Goal: Obtain resource: Obtain resource

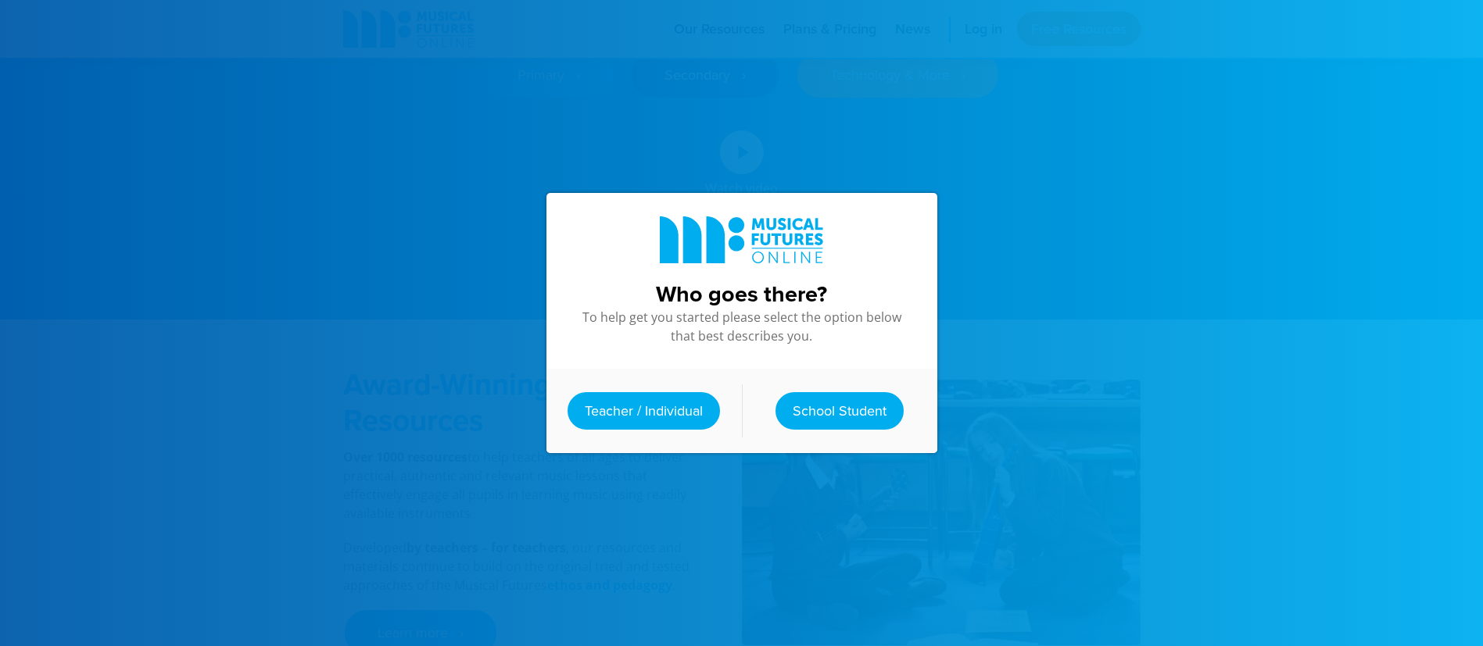
scroll to position [342, 0]
click at [658, 392] on link "Teacher / Individual" at bounding box center [643, 411] width 152 height 38
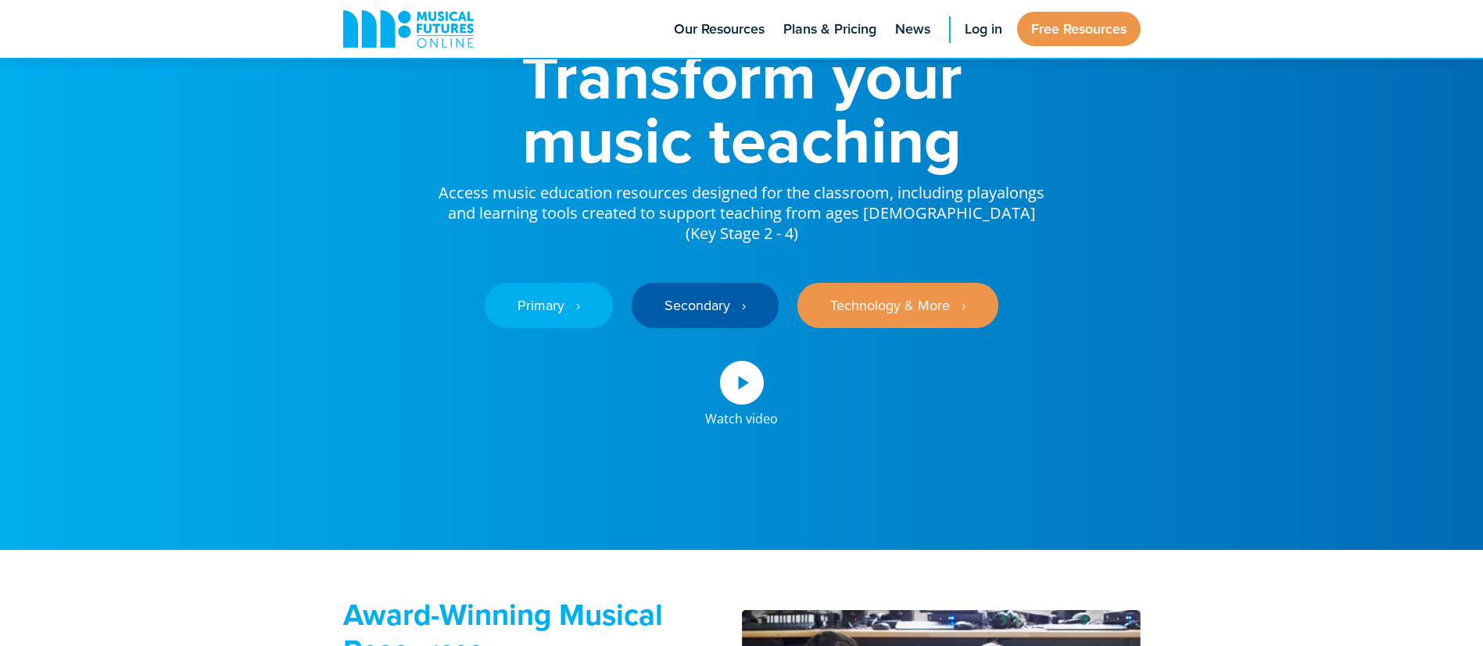
scroll to position [0, 0]
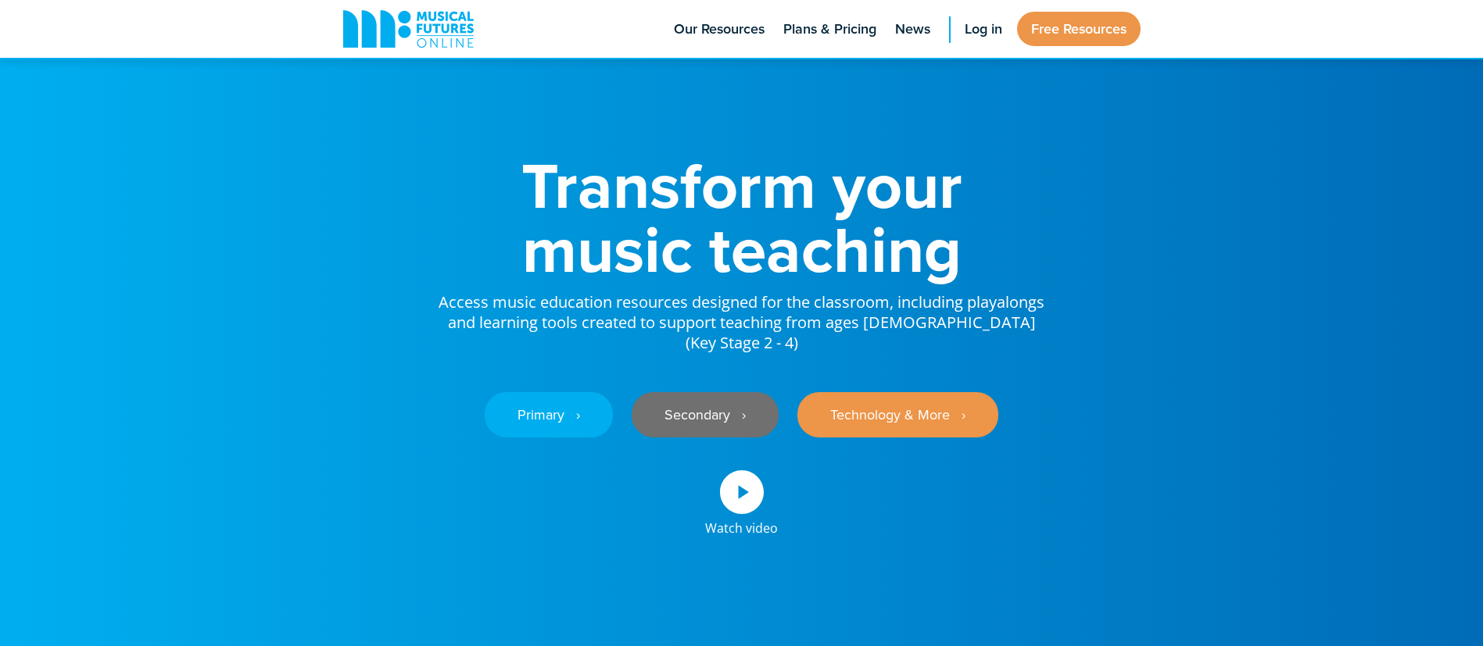
click at [663, 428] on link "Secondary ‎‏‏‎ ‎ ›" at bounding box center [705, 414] width 147 height 45
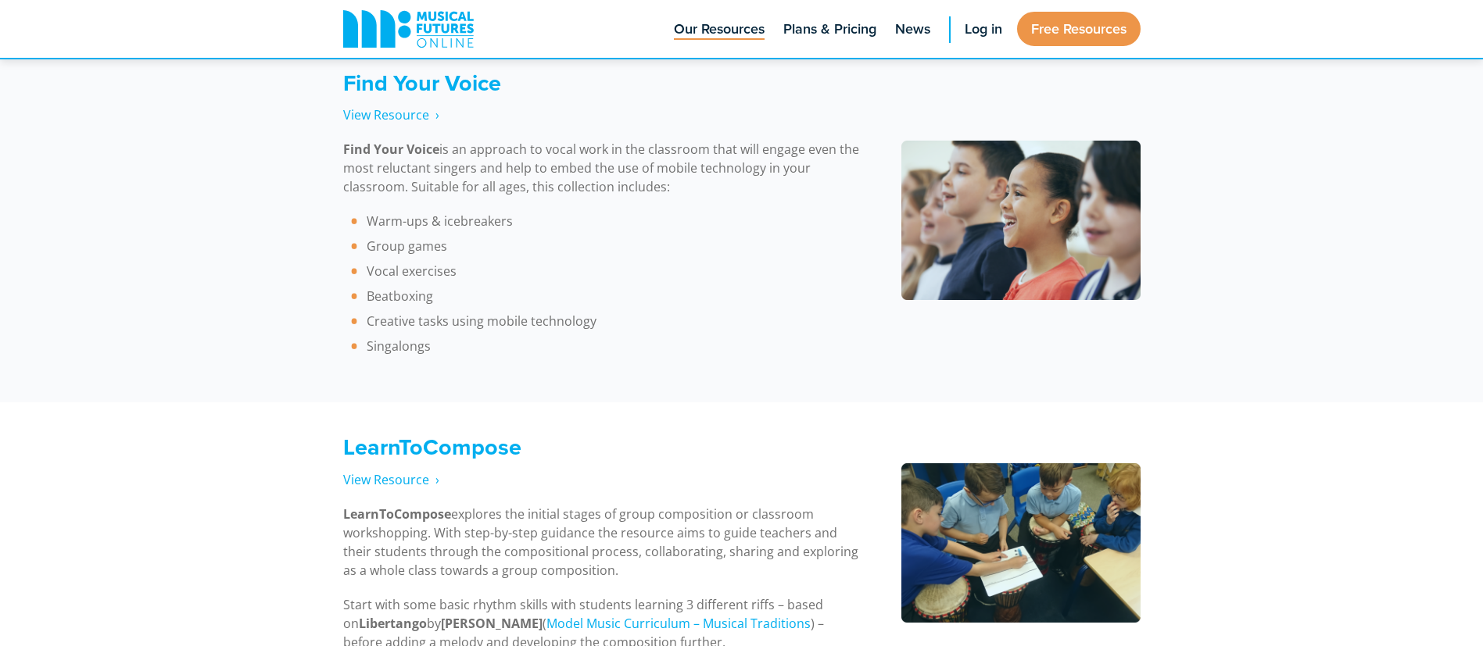
scroll to position [2245, 0]
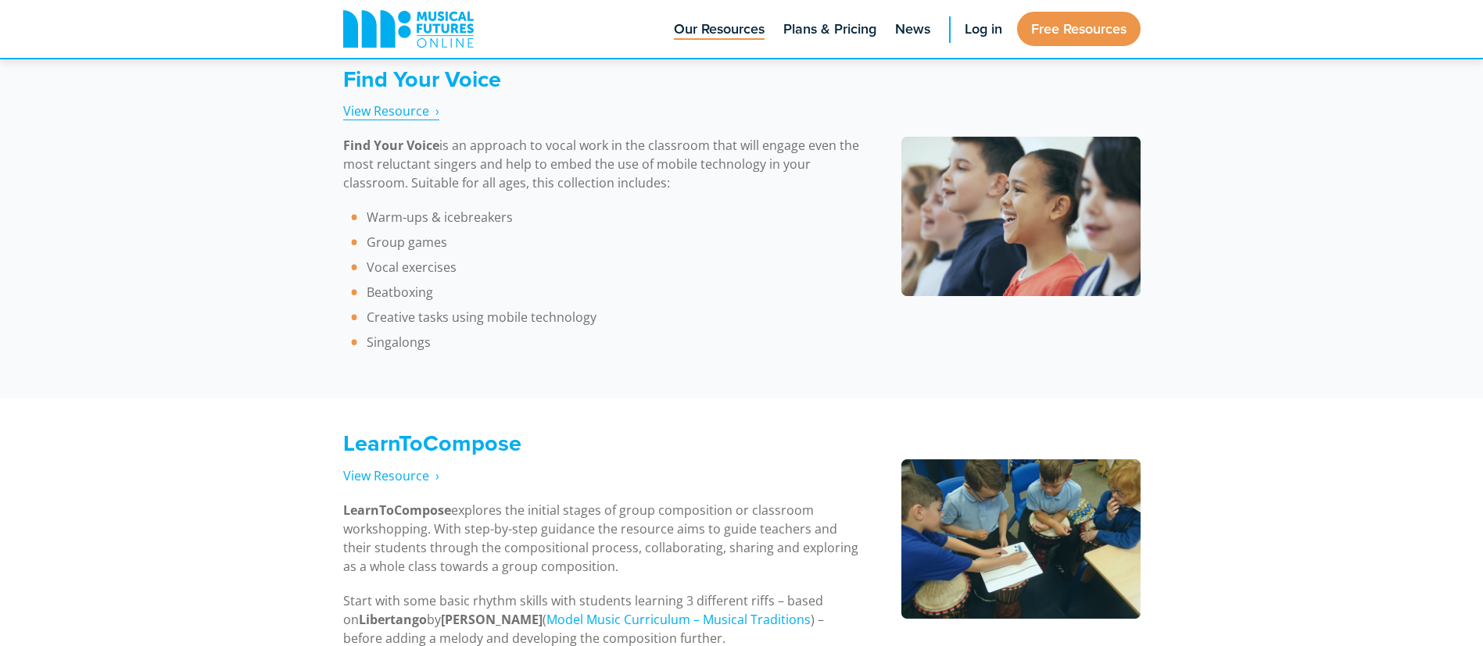
click at [408, 107] on span "View Resource‎‏‏‎ ‎ ›" at bounding box center [391, 110] width 96 height 17
